Goal: Information Seeking & Learning: Learn about a topic

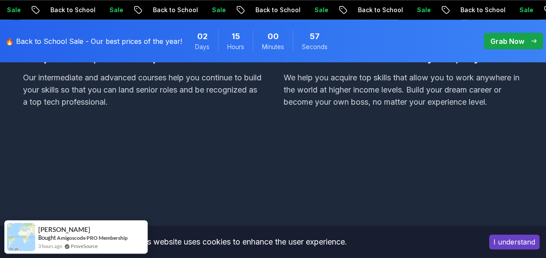
scroll to position [799, 0]
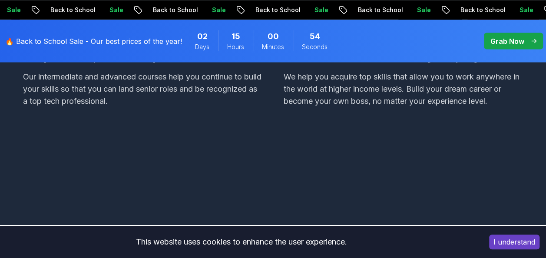
click at [514, 238] on button "I understand" at bounding box center [514, 242] width 50 height 15
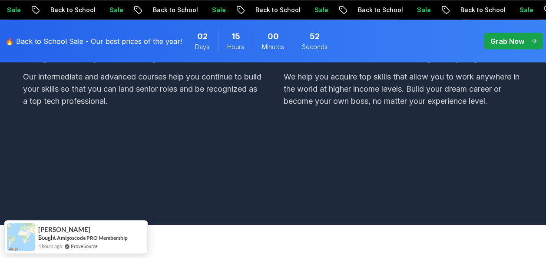
scroll to position [1025, 0]
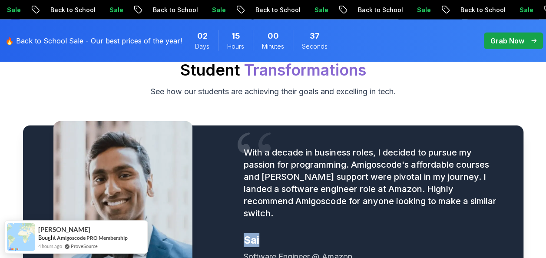
drag, startPoint x: 245, startPoint y: 232, endPoint x: 261, endPoint y: 231, distance: 15.6
click at [261, 233] on div "Sai" at bounding box center [373, 240] width 258 height 14
copy div "Sai"
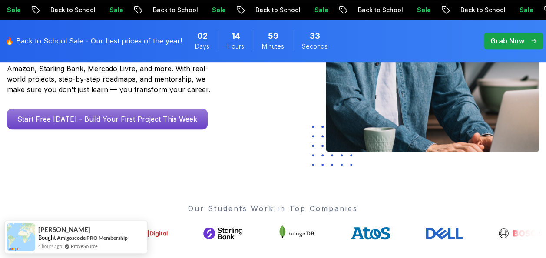
scroll to position [0, 0]
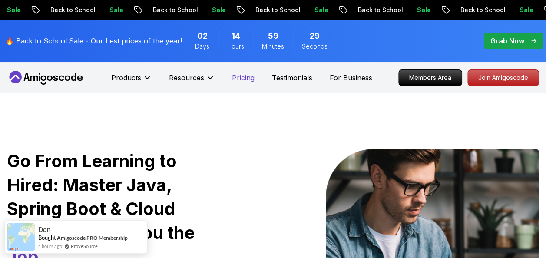
click at [242, 78] on p "Pricing" at bounding box center [243, 78] width 23 height 10
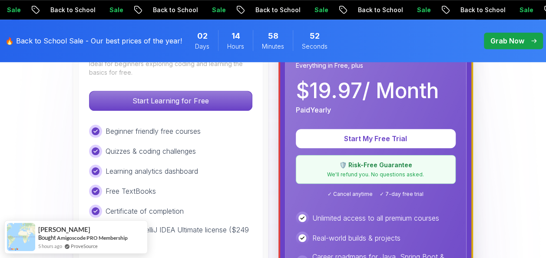
scroll to position [305, 0]
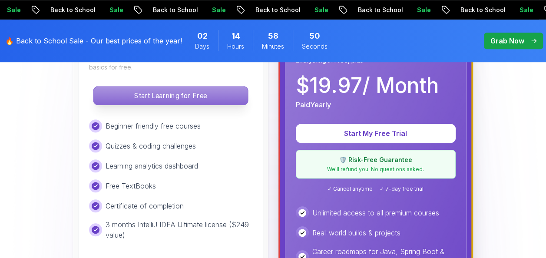
click at [202, 99] on p "Start Learning for Free" at bounding box center [170, 95] width 154 height 18
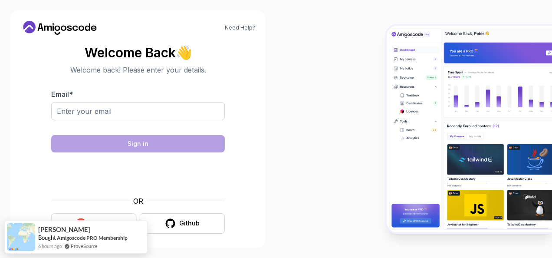
click at [118, 227] on body "Need Help? Welcome Back 👋 Welcome back! Please enter your details. Email * Sign…" at bounding box center [276, 129] width 552 height 258
click at [294, 183] on div at bounding box center [414, 129] width 276 height 258
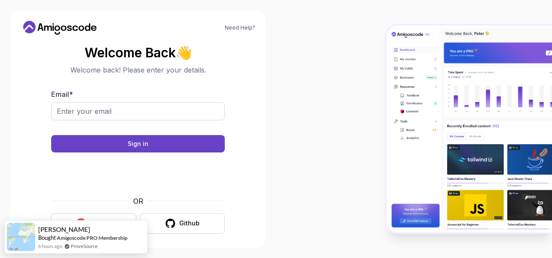
click at [127, 216] on button "Google" at bounding box center [93, 223] width 85 height 20
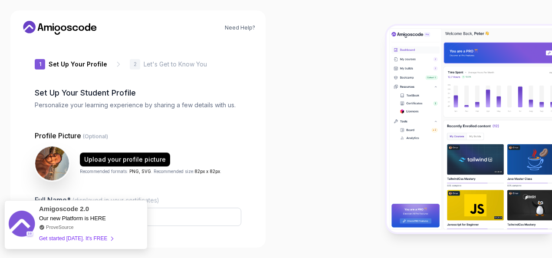
type input "gentlebisoncf075"
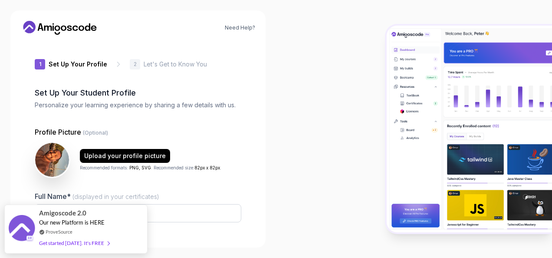
click at [295, 132] on div at bounding box center [414, 129] width 276 height 258
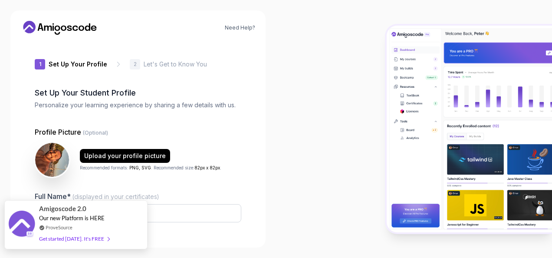
click at [91, 239] on div "Get started [DATE]. It's FREE" at bounding box center [74, 239] width 70 height 10
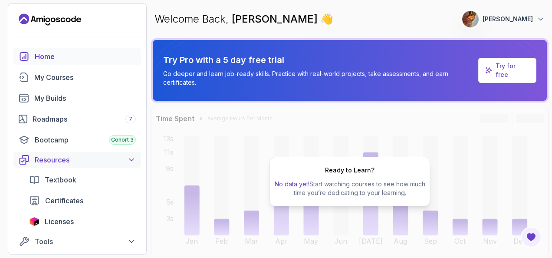
click at [128, 159] on icon at bounding box center [131, 159] width 9 height 9
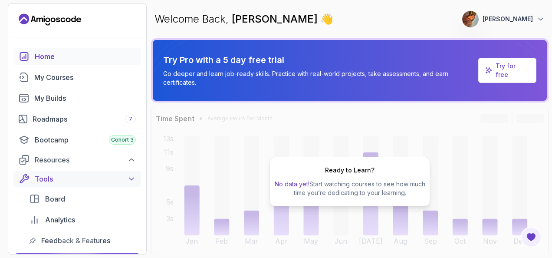
click at [132, 177] on icon at bounding box center [131, 179] width 9 height 9
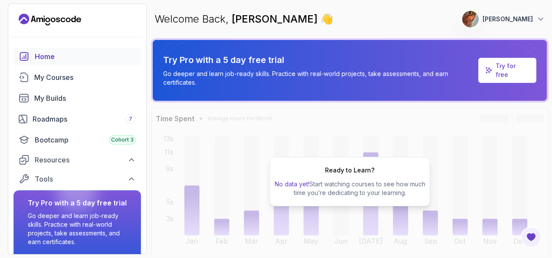
click at [50, 57] on div "Home" at bounding box center [85, 56] width 101 height 10
click at [55, 139] on div "Bootcamp Cohort 3" at bounding box center [85, 140] width 101 height 10
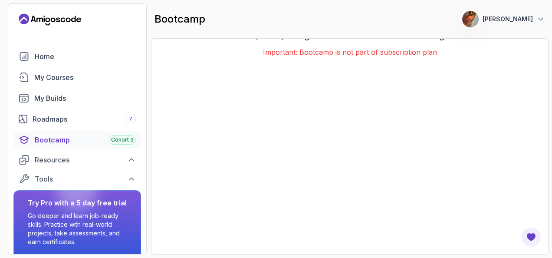
click at [527, 69] on div "Join the Bootcamp Cohort 3 Learn, build, and grow with the next cohort starting…" at bounding box center [350, 146] width 380 height 198
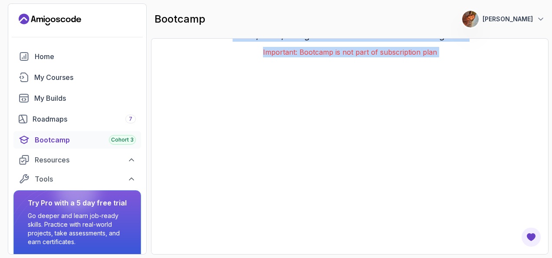
drag, startPoint x: 530, startPoint y: 66, endPoint x: 544, endPoint y: 29, distance: 39.4
click at [544, 29] on main "bootcamp 0 Points 1 Lucas Lima Join the Bootcamp Cohort 3 Learn, build, and gro…" at bounding box center [350, 128] width 398 height 251
click at [526, 56] on div "Join the Bootcamp Cohort 3 Learn, build, and grow with the next cohort starting…" at bounding box center [350, 146] width 380 height 198
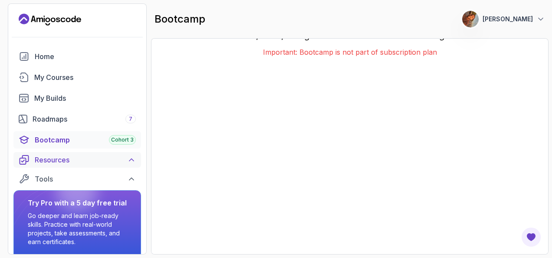
click at [132, 159] on icon at bounding box center [131, 160] width 4 height 2
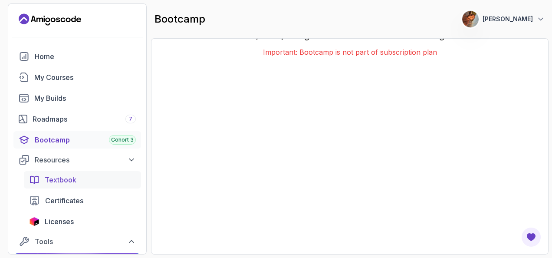
click at [69, 183] on span "Textbook" at bounding box center [61, 180] width 32 height 10
click at [56, 99] on div "My Builds" at bounding box center [85, 98] width 102 height 10
click at [50, 22] on icon "Landing page" at bounding box center [50, 20] width 63 height 14
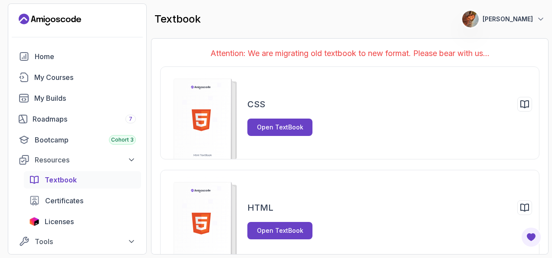
click at [545, 123] on div "Attention: We are migrating old textbook to new format. Please bear with us... …" at bounding box center [350, 146] width 398 height 216
click at [550, 117] on section "0 Points 1 Lucas Lima Home My Courses My Builds Roadmaps 7 Bootcamp Cohort 3 Re…" at bounding box center [276, 129] width 552 height 258
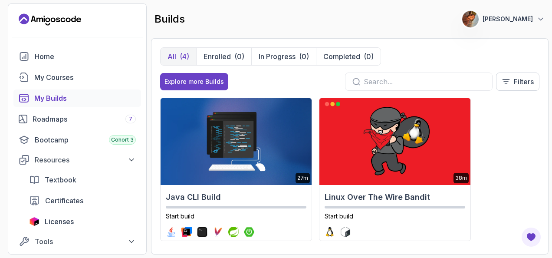
click at [518, 134] on div "27m Java CLI Build Start build 38m Linux Over The Wire Bandit Start build 2.1h …" at bounding box center [350, 172] width 380 height 148
click at [211, 82] on div "Explore more Builds" at bounding box center [195, 81] width 60 height 9
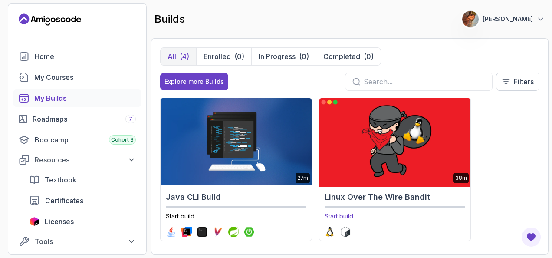
click at [367, 148] on img at bounding box center [395, 141] width 159 height 91
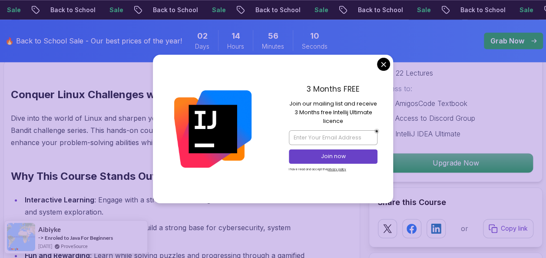
scroll to position [560, 0]
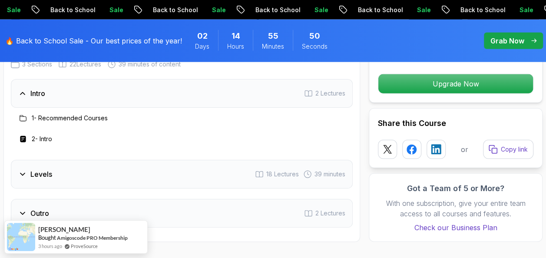
scroll to position [1108, 0]
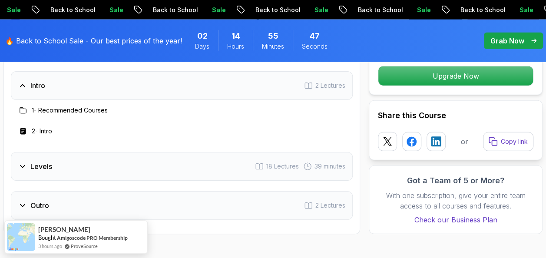
click at [38, 161] on h3 "Levels" at bounding box center [41, 166] width 22 height 10
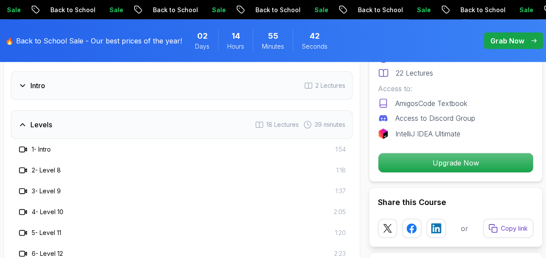
click at [24, 147] on icon at bounding box center [23, 149] width 6 height 5
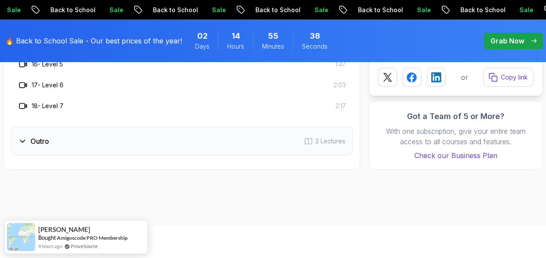
scroll to position [1510, 0]
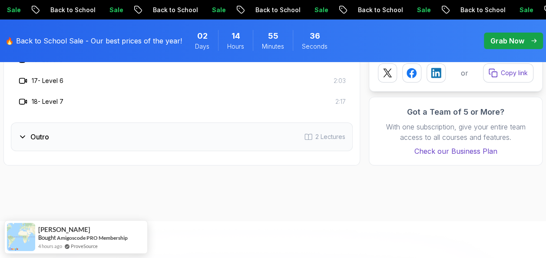
click at [235, 122] on div "Outro 2 Lectures" at bounding box center [182, 136] width 342 height 29
